Goal: Use online tool/utility: Utilize a website feature to perform a specific function

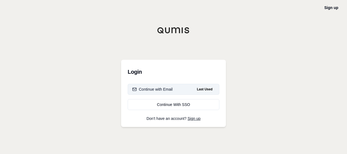
click at [165, 92] on button "Continue with Email Last Used" at bounding box center [174, 89] width 92 height 11
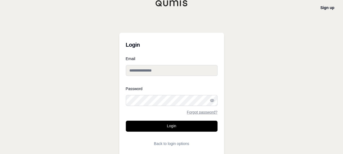
click at [150, 72] on input "Email" at bounding box center [172, 70] width 92 height 11
type input "**********"
click at [126, 121] on button "Login" at bounding box center [172, 126] width 92 height 11
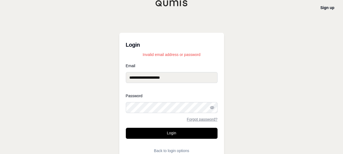
click at [126, 128] on button "Login" at bounding box center [172, 133] width 92 height 11
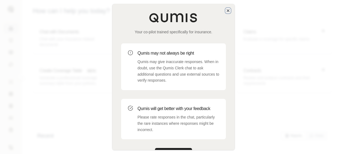
click at [227, 10] on icon "button" at bounding box center [228, 11] width 2 height 2
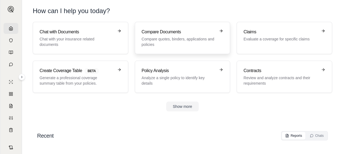
click at [161, 49] on link "Compare Documents Compare quotes, binders, applications and policies" at bounding box center [182, 38] width 95 height 32
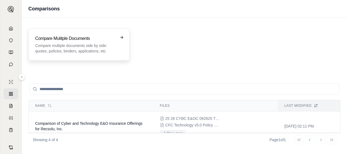
click at [88, 44] on p "Compare multiple documents side by side: quotes, policies, binders, application…" at bounding box center [75, 48] width 80 height 11
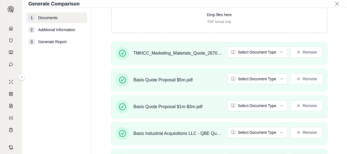
scroll to position [76, 0]
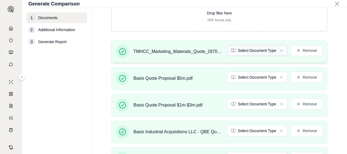
click at [258, 51] on html "R Generate Comparison 1 Documents 2 Additional Information 3 Generate Report Do…" at bounding box center [173, 77] width 347 height 154
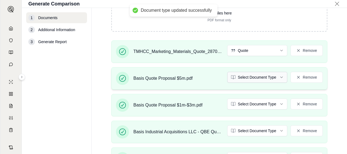
click at [252, 74] on html "Document type updated successfully R Generate Comparison 1 Documents 2 Addition…" at bounding box center [173, 77] width 347 height 154
click at [243, 101] on html "R Generate Comparison 1 Documents 2 Additional Information 3 Generate Report Do…" at bounding box center [173, 77] width 347 height 154
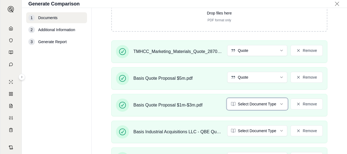
scroll to position [104, 0]
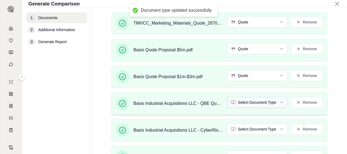
click at [240, 99] on html "Document type updated successfully R Generate Comparison 1 Documents 2 Addition…" at bounding box center [173, 77] width 347 height 154
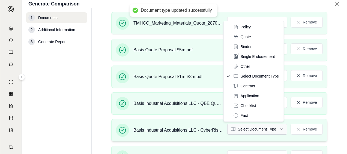
click at [248, 125] on html "Document type updated successfully R Generate Comparison 1 Documents 2 Addition…" at bounding box center [173, 77] width 347 height 154
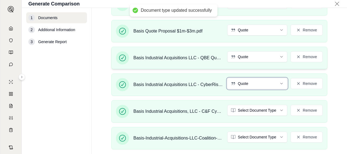
scroll to position [150, 0]
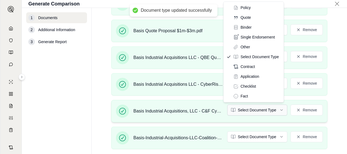
click at [250, 109] on html "Document type updated successfully R Generate Comparison 1 Documents 2 Addition…" at bounding box center [173, 77] width 347 height 154
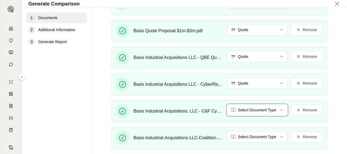
scroll to position [194, 0]
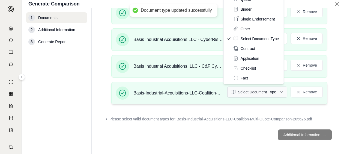
click at [249, 92] on html "Document type updated successfully R Generate Comparison 1 Documents 2 Addition…" at bounding box center [173, 77] width 347 height 154
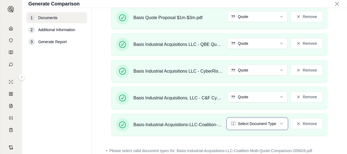
drag, startPoint x: 345, startPoint y: 102, endPoint x: 344, endPoint y: 90, distance: 11.8
click at [344, 90] on html "R Generate Comparison 1 Documents 2 Additional Information 3 Generate Report Do…" at bounding box center [173, 77] width 347 height 154
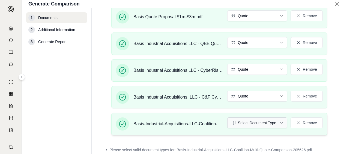
click at [240, 125] on html "R Generate Comparison 1 Documents 2 Additional Information 3 Generate Report Do…" at bounding box center [173, 77] width 347 height 154
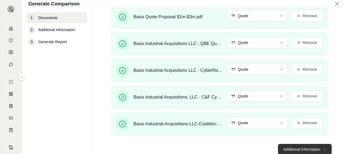
click at [304, 149] on button "Additional Information →" at bounding box center [305, 149] width 54 height 11
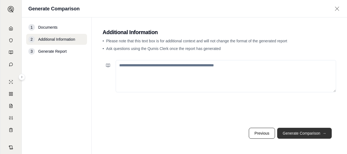
scroll to position [0, 0]
click at [313, 133] on button "Generate Comparison →" at bounding box center [304, 133] width 55 height 11
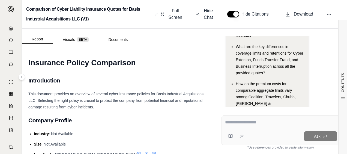
scroll to position [104, 0]
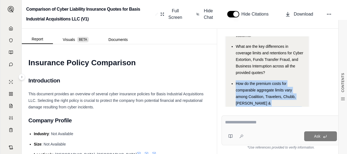
drag, startPoint x: 237, startPoint y: 68, endPoint x: 290, endPoint y: 95, distance: 59.9
click at [290, 95] on div "How do the premium costs for comparable aggregate limits vary among Coalition, …" at bounding box center [270, 99] width 68 height 39
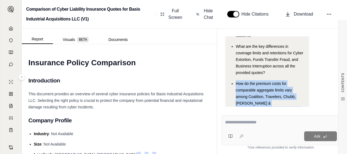
scroll to position [115, 0]
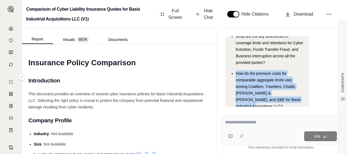
drag, startPoint x: 236, startPoint y: 69, endPoint x: 281, endPoint y: 85, distance: 47.5
click at [281, 85] on span "How do the premium costs for comparable aggregate limits vary among Coalition, …" at bounding box center [268, 89] width 65 height 37
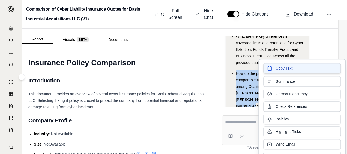
click at [281, 68] on span "Copy Text" at bounding box center [283, 67] width 17 height 5
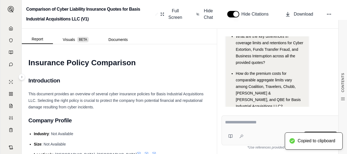
click at [242, 123] on textarea at bounding box center [281, 122] width 112 height 7
paste textarea "**********"
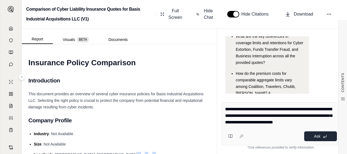
type textarea "**********"
click at [315, 137] on span "Ask" at bounding box center [317, 136] width 6 height 4
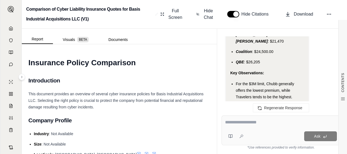
scroll to position [1097, 0]
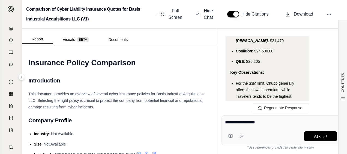
type textarea "**********"
